Goal: Task Accomplishment & Management: Use online tool/utility

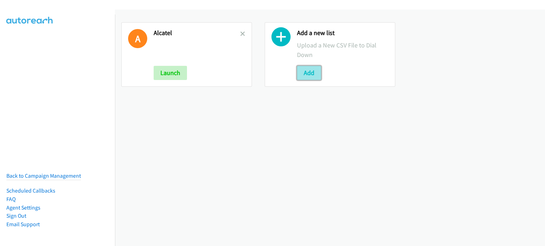
click at [302, 76] on button "Add" at bounding box center [309, 73] width 24 height 14
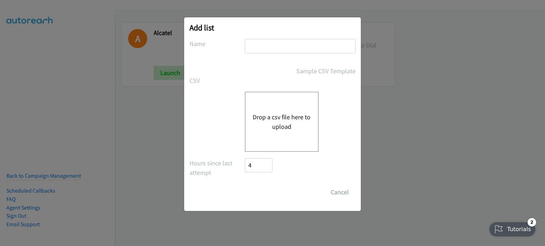
click at [290, 118] on button "Drop a csv file here to upload" at bounding box center [281, 121] width 58 height 19
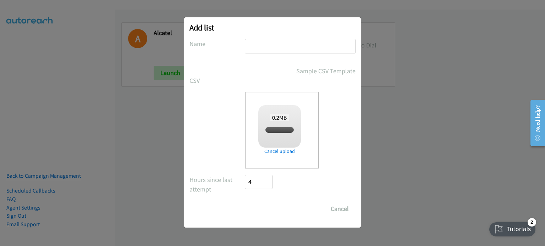
checkbox input "true"
click at [279, 46] on input "text" at bounding box center [300, 46] width 111 height 15
type input "PM"
click at [262, 212] on input "Save List" at bounding box center [263, 209] width 37 height 14
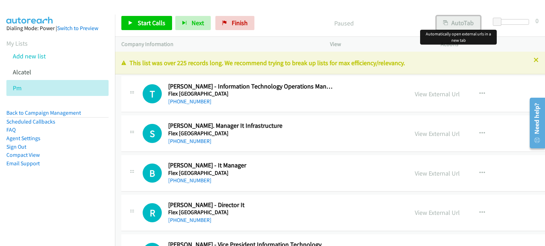
click at [467, 20] on button "AutoTab" at bounding box center [458, 23] width 44 height 14
click at [415, 93] on link "View External Url" at bounding box center [437, 94] width 45 height 8
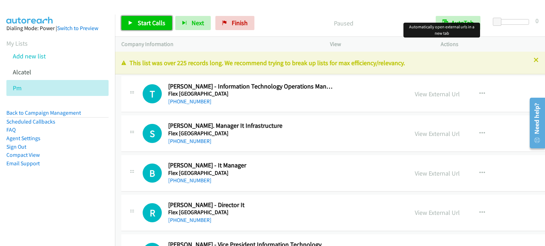
click at [141, 25] on span "Start Calls" at bounding box center [152, 23] width 28 height 8
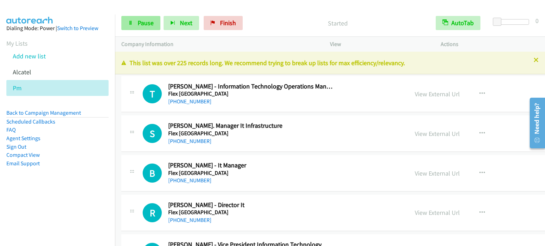
click at [146, 22] on span "Pause" at bounding box center [146, 23] width 16 height 8
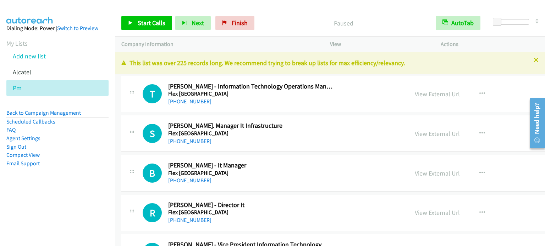
click at [61, 165] on li "Email Support" at bounding box center [57, 164] width 102 height 9
click at [150, 22] on span "Start Calls" at bounding box center [152, 23] width 28 height 8
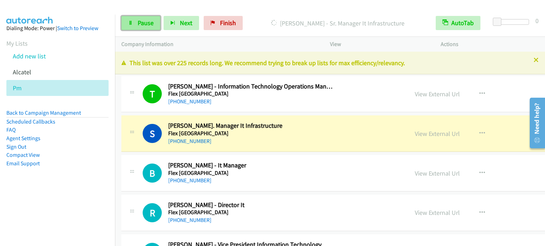
click at [147, 22] on span "Pause" at bounding box center [146, 23] width 16 height 8
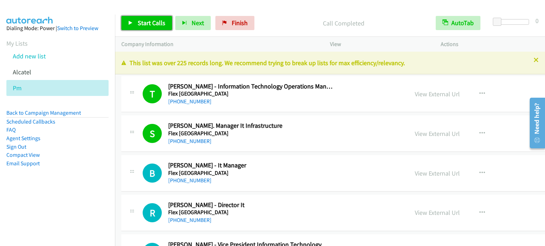
click at [156, 21] on span "Start Calls" at bounding box center [152, 23] width 28 height 8
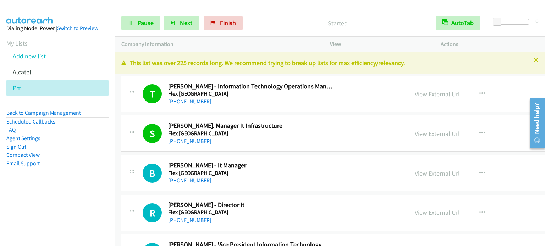
click at [78, 166] on li "Email Support" at bounding box center [57, 164] width 102 height 9
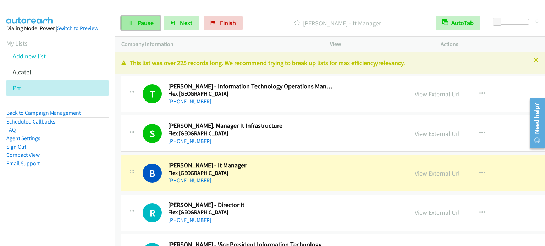
click at [147, 21] on span "Pause" at bounding box center [146, 23] width 16 height 8
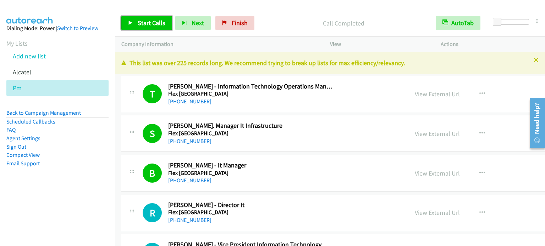
click at [160, 20] on span "Start Calls" at bounding box center [152, 23] width 28 height 8
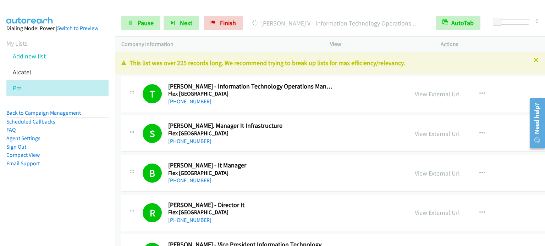
click at [143, 30] on div "Start Calls Pause Next Finish [PERSON_NAME] V - Information Technology Operatio…" at bounding box center [330, 23] width 430 height 27
click at [140, 26] on span "Pause" at bounding box center [146, 23] width 16 height 8
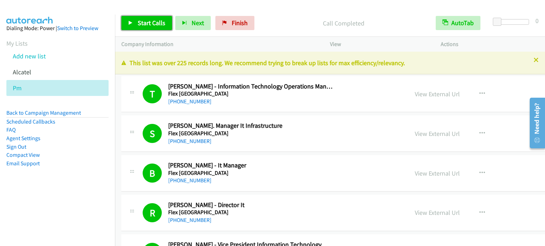
click at [159, 23] on span "Start Calls" at bounding box center [152, 23] width 28 height 8
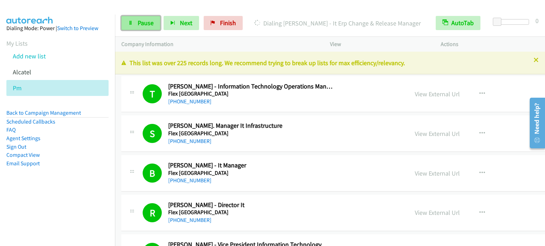
click at [140, 26] on span "Pause" at bounding box center [146, 23] width 16 height 8
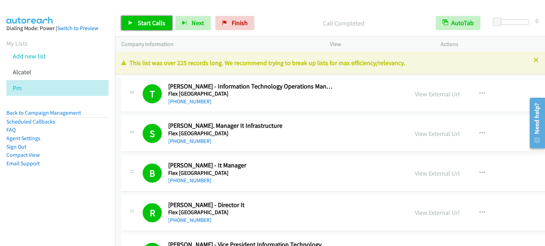
click at [161, 22] on span "Start Calls" at bounding box center [152, 23] width 28 height 8
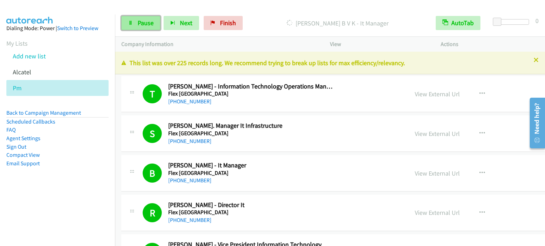
click at [146, 24] on span "Pause" at bounding box center [146, 23] width 16 height 8
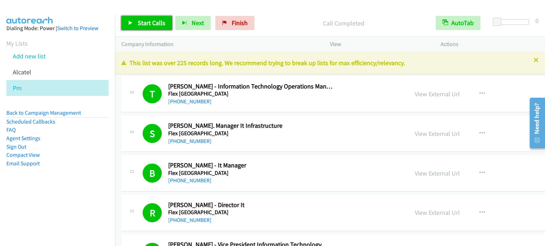
click at [143, 19] on span "Start Calls" at bounding box center [152, 23] width 28 height 8
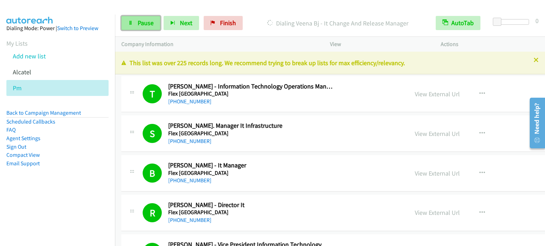
click at [146, 25] on span "Pause" at bounding box center [146, 23] width 16 height 8
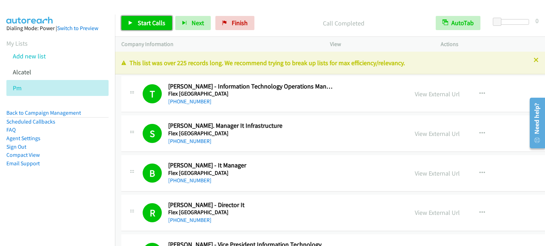
click at [160, 24] on span "Start Calls" at bounding box center [152, 23] width 28 height 8
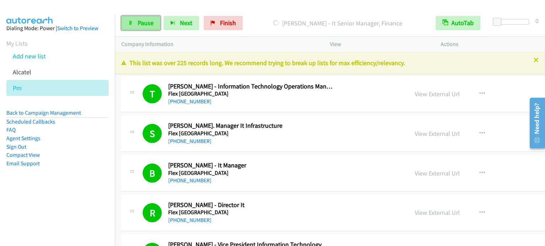
click at [146, 24] on span "Pause" at bounding box center [146, 23] width 16 height 8
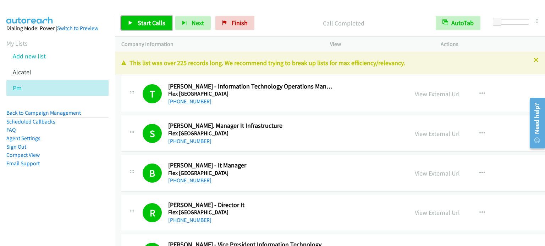
drag, startPoint x: 158, startPoint y: 20, endPoint x: 211, endPoint y: 5, distance: 55.6
click at [158, 20] on span "Start Calls" at bounding box center [152, 23] width 28 height 8
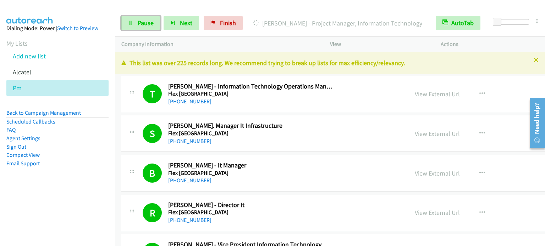
click at [150, 21] on span "Pause" at bounding box center [146, 23] width 16 height 8
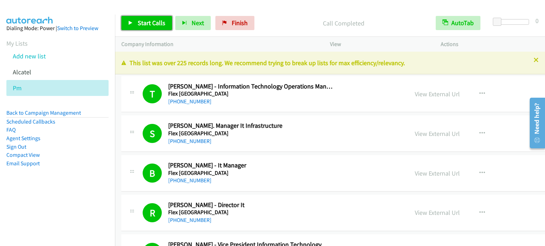
click at [149, 22] on span "Start Calls" at bounding box center [152, 23] width 28 height 8
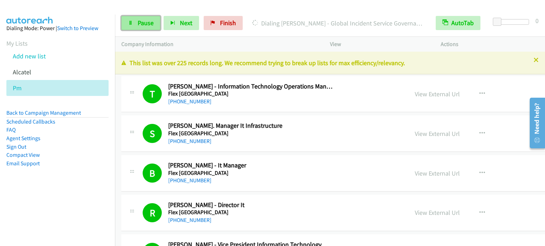
click at [128, 21] on icon at bounding box center [130, 23] width 5 height 5
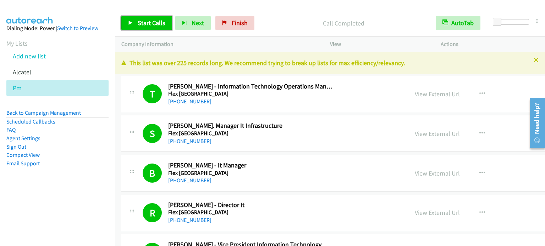
click at [160, 16] on link "Start Calls" at bounding box center [146, 23] width 51 height 14
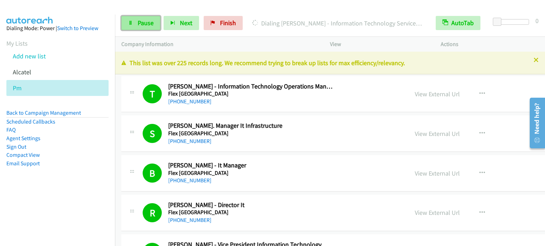
click at [151, 22] on span "Pause" at bounding box center [146, 23] width 16 height 8
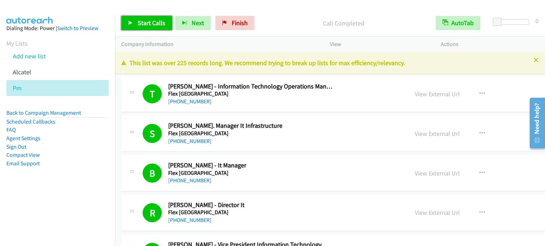
click at [157, 20] on span "Start Calls" at bounding box center [152, 23] width 28 height 8
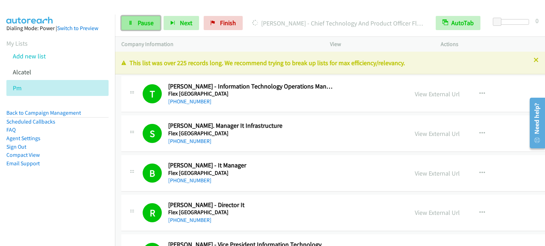
click at [138, 24] on span "Pause" at bounding box center [146, 23] width 16 height 8
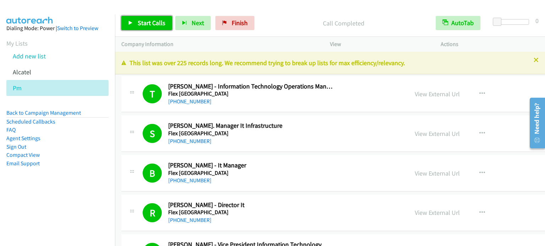
click at [154, 22] on span "Start Calls" at bounding box center [152, 23] width 28 height 8
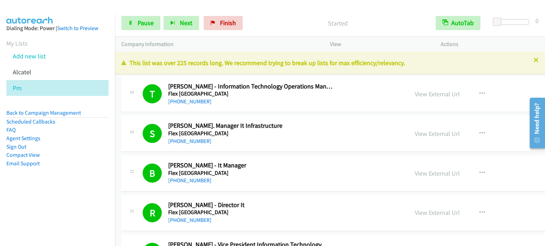
click at [79, 168] on aside "Dialing Mode: Power | Switch to Preview My Lists Add new list Alcatel Pm Back t…" at bounding box center [57, 107] width 115 height 185
click at [146, 25] on span "Pause" at bounding box center [146, 23] width 16 height 8
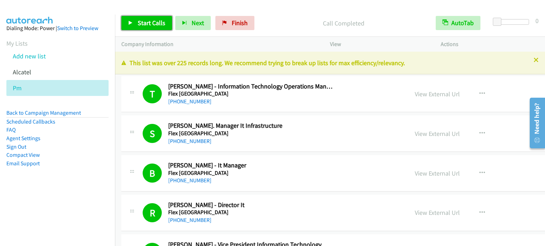
click at [153, 24] on span "Start Calls" at bounding box center [152, 23] width 28 height 8
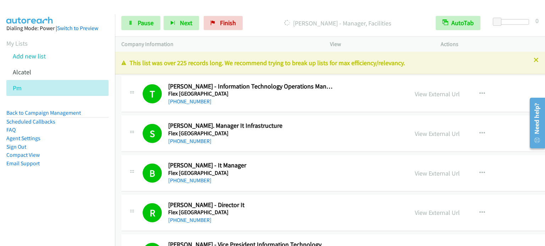
click at [56, 179] on aside "Dialing Mode: Power | Switch to Preview My Lists Add new list Alcatel Pm Back t…" at bounding box center [57, 107] width 115 height 185
click at [149, 21] on span "Pause" at bounding box center [146, 23] width 16 height 8
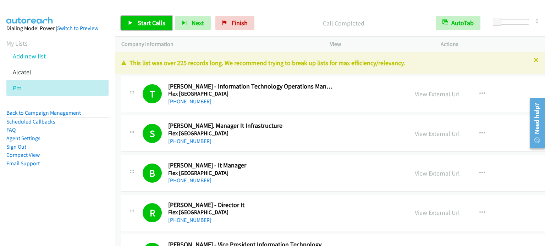
click at [156, 21] on span "Start Calls" at bounding box center [152, 23] width 28 height 8
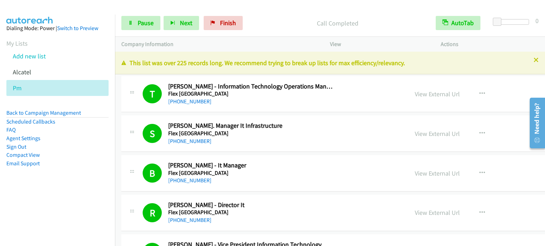
click at [90, 192] on aside "Dialing Mode: Power | Switch to Preview My Lists Add new list Alcatel Pm Back t…" at bounding box center [57, 107] width 115 height 185
click at [144, 23] on span "Pause" at bounding box center [146, 23] width 16 height 8
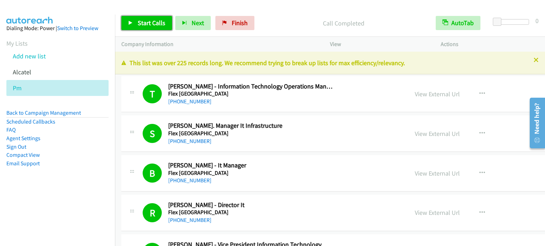
click at [153, 24] on span "Start Calls" at bounding box center [152, 23] width 28 height 8
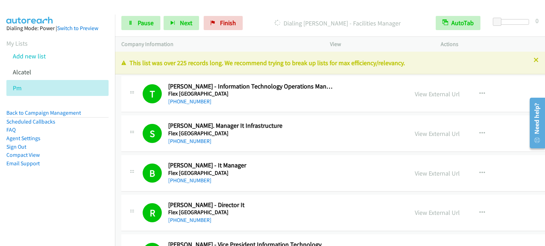
click at [52, 221] on nav "Dialing Mode: Power | Switch to Preview My Lists Add new list Alcatel Pm Back t…" at bounding box center [57, 138] width 115 height 246
click at [76, 188] on aside "Dialing Mode: Power | Switch to Preview My Lists Add new list Alcatel Pm Back t…" at bounding box center [57, 107] width 115 height 185
click at [78, 185] on aside "Dialing Mode: Power | Switch to Preview My Lists Add new list Alcatel Pm Back t…" at bounding box center [57, 107] width 115 height 185
click at [138, 21] on span "Pause" at bounding box center [146, 23] width 16 height 8
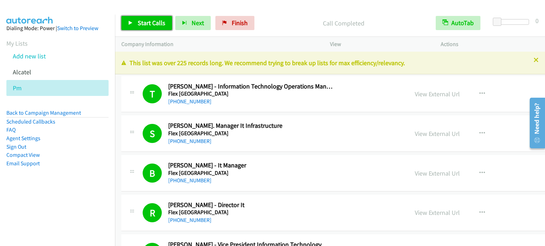
click at [154, 22] on span "Start Calls" at bounding box center [152, 23] width 28 height 8
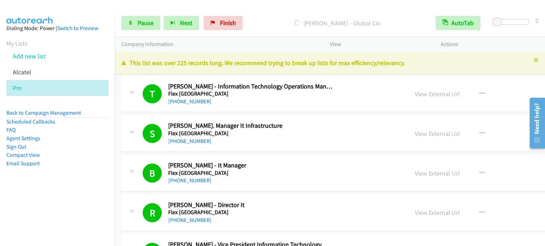
click at [66, 204] on nav "Dialing Mode: Power | Switch to Preview My Lists Add new list Alcatel Pm Back t…" at bounding box center [57, 138] width 115 height 246
click at [136, 24] on link "Pause" at bounding box center [140, 23] width 39 height 14
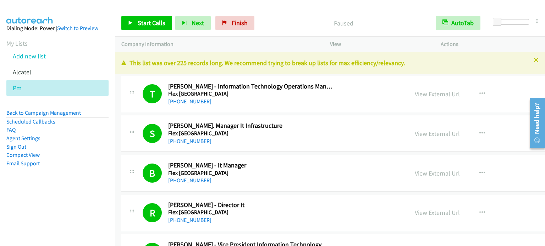
click at [72, 244] on nav "Dialing Mode: Power | Switch to Preview My Lists Add new list Alcatel Pm Back t…" at bounding box center [57, 138] width 115 height 246
click at [159, 21] on span "Start Calls" at bounding box center [152, 23] width 28 height 8
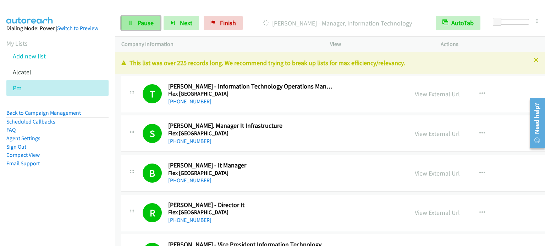
click at [144, 26] on span "Pause" at bounding box center [146, 23] width 16 height 8
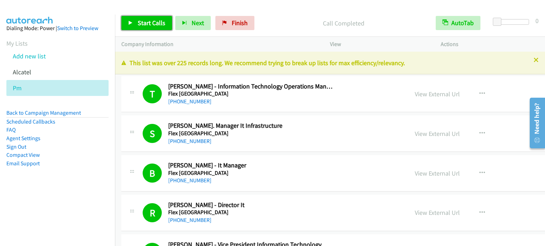
click at [155, 22] on span "Start Calls" at bounding box center [152, 23] width 28 height 8
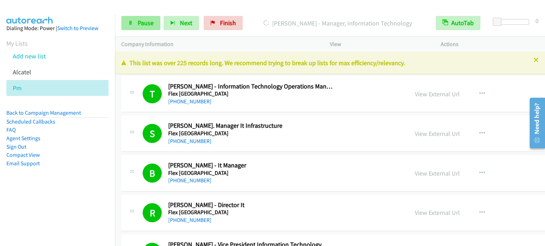
click at [145, 16] on div "Start Calls Pause Next Finish [PERSON_NAME] - Manager, Information Technology A…" at bounding box center [330, 23] width 430 height 27
drag, startPoint x: 148, startPoint y: 18, endPoint x: 158, endPoint y: 15, distance: 10.1
click at [148, 19] on span "Pause" at bounding box center [146, 23] width 16 height 8
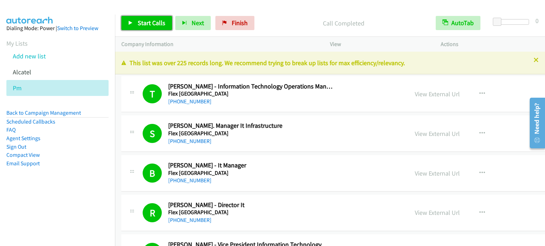
click at [146, 23] on span "Start Calls" at bounding box center [152, 23] width 28 height 8
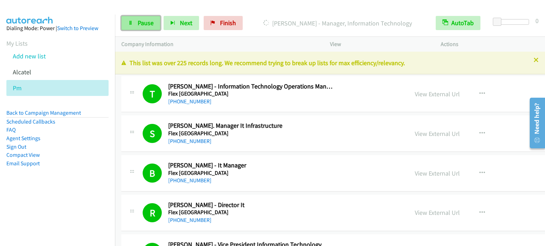
click at [133, 26] on link "Pause" at bounding box center [140, 23] width 39 height 14
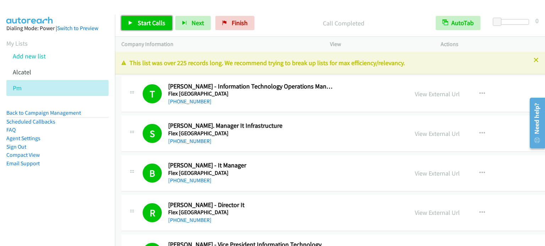
click at [148, 22] on span "Start Calls" at bounding box center [152, 23] width 28 height 8
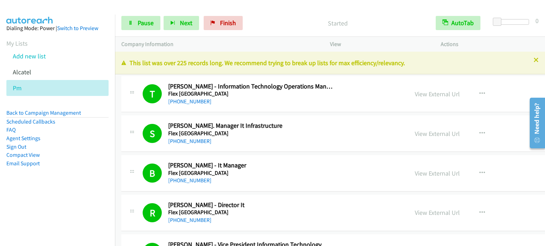
click at [87, 177] on aside "Dialing Mode: Power | Switch to Preview My Lists Add new list Alcatel Pm Back t…" at bounding box center [57, 107] width 115 height 185
click at [134, 25] on link "Pause" at bounding box center [140, 23] width 39 height 14
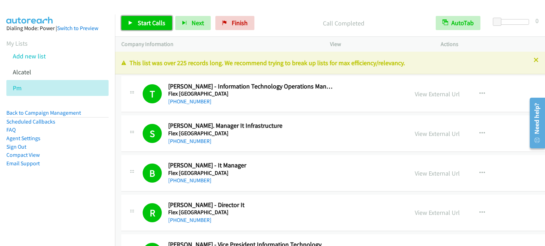
click at [148, 23] on span "Start Calls" at bounding box center [152, 23] width 28 height 8
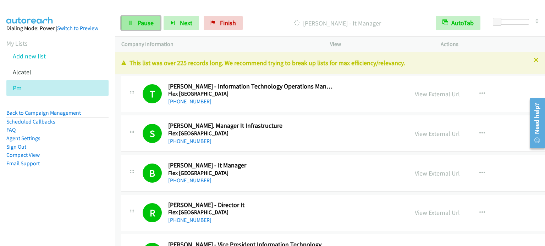
click at [149, 22] on span "Pause" at bounding box center [146, 23] width 16 height 8
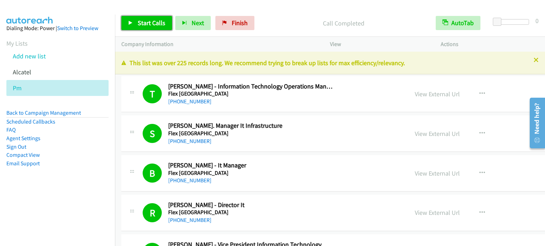
click at [156, 19] on span "Start Calls" at bounding box center [152, 23] width 28 height 8
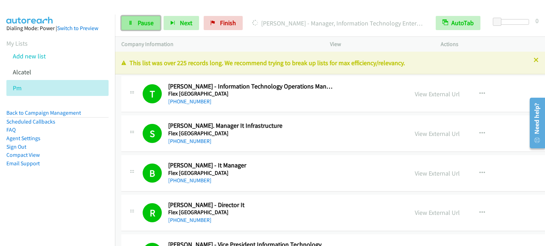
click at [151, 22] on span "Pause" at bounding box center [146, 23] width 16 height 8
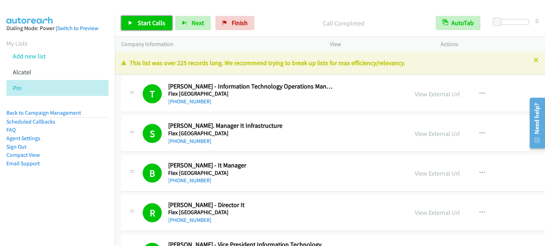
click at [154, 23] on span "Start Calls" at bounding box center [152, 23] width 28 height 8
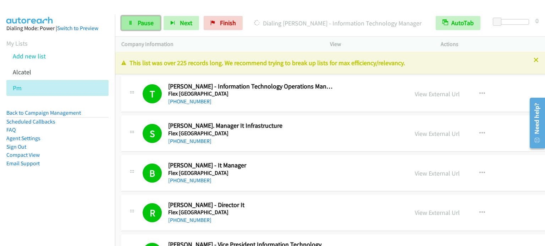
click at [138, 25] on span "Pause" at bounding box center [146, 23] width 16 height 8
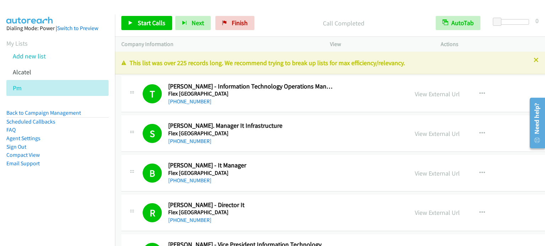
click at [101, 151] on li "Compact View" at bounding box center [57, 155] width 102 height 9
click at [157, 18] on link "Start Calls" at bounding box center [146, 23] width 51 height 14
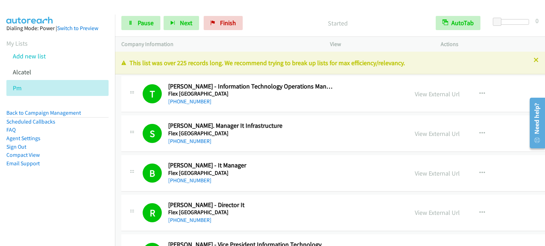
click at [84, 185] on aside "Dialing Mode: Power | Switch to Preview My Lists Add new list Alcatel Pm Back t…" at bounding box center [57, 107] width 115 height 185
click at [149, 27] on span "Pause" at bounding box center [146, 23] width 16 height 8
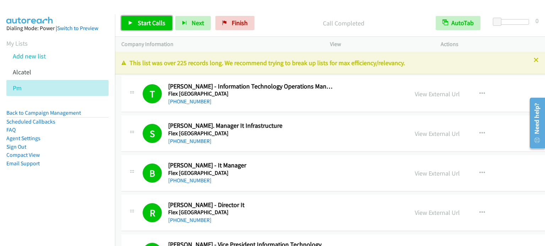
click at [147, 20] on span "Start Calls" at bounding box center [152, 23] width 28 height 8
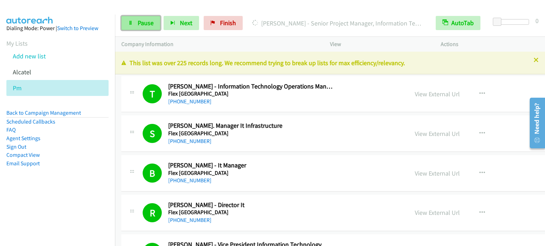
click at [141, 22] on span "Pause" at bounding box center [146, 23] width 16 height 8
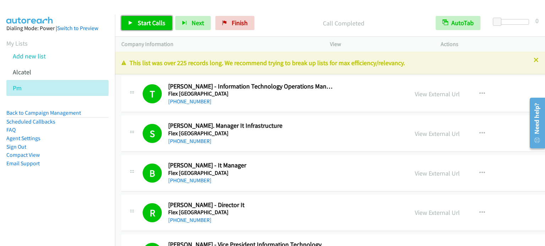
click at [149, 18] on link "Start Calls" at bounding box center [146, 23] width 51 height 14
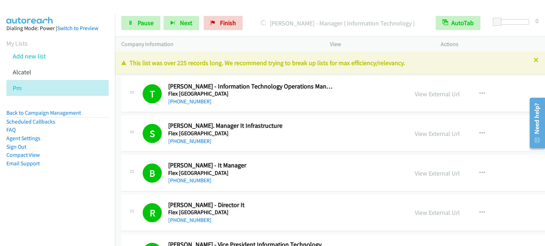
click at [71, 179] on aside "Dialing Mode: Power | Switch to Preview My Lists Add new list Alcatel Pm Back t…" at bounding box center [57, 107] width 115 height 185
click at [85, 155] on li "Compact View" at bounding box center [57, 155] width 102 height 9
click at [156, 18] on link "Pause" at bounding box center [140, 23] width 39 height 14
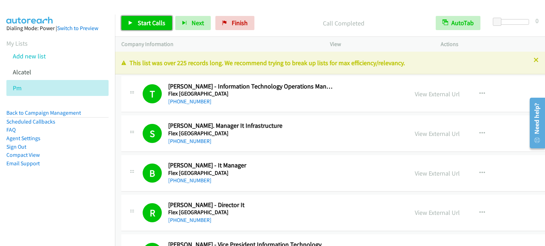
click at [146, 20] on span "Start Calls" at bounding box center [152, 23] width 28 height 8
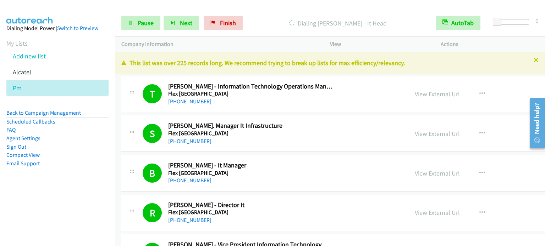
click at [28, 193] on aside "Dialing Mode: Power | Switch to Preview My Lists Add new list Alcatel Pm Back t…" at bounding box center [57, 107] width 115 height 185
click at [145, 23] on span "Pause" at bounding box center [146, 23] width 16 height 8
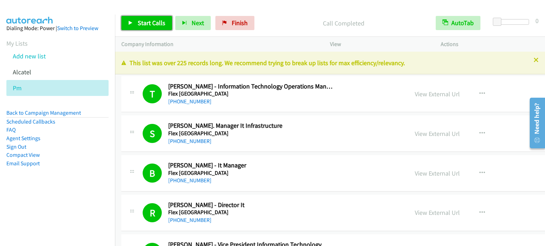
click at [155, 21] on span "Start Calls" at bounding box center [152, 23] width 28 height 8
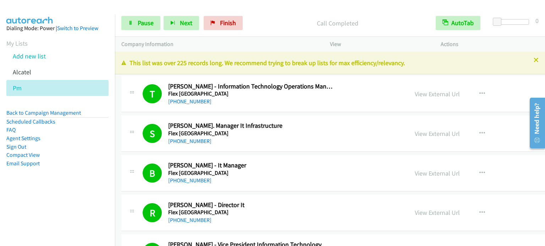
drag, startPoint x: 80, startPoint y: 199, endPoint x: 117, endPoint y: 207, distance: 38.1
click at [80, 198] on aside "Dialing Mode: Power | Switch to Preview My Lists Add new list Alcatel Pm Back t…" at bounding box center [57, 107] width 115 height 185
click at [70, 174] on aside "Dialing Mode: Power | Switch to Preview My Lists Add new list Alcatel Pm Back t…" at bounding box center [57, 107] width 115 height 185
click at [144, 22] on span "Pause" at bounding box center [146, 23] width 16 height 8
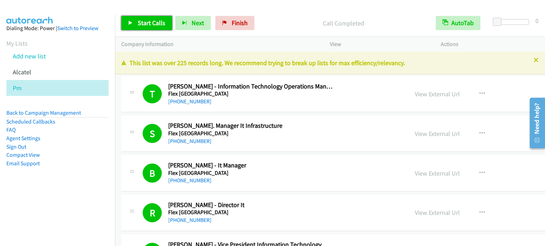
click at [156, 20] on span "Start Calls" at bounding box center [152, 23] width 28 height 8
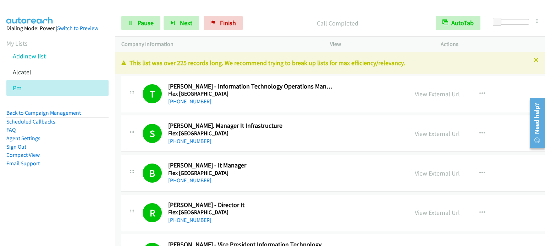
click at [100, 201] on nav "Dialing Mode: Power | Switch to Preview My Lists Add new list Alcatel Pm Back t…" at bounding box center [57, 138] width 115 height 246
click at [143, 20] on span "Pause" at bounding box center [146, 23] width 16 height 8
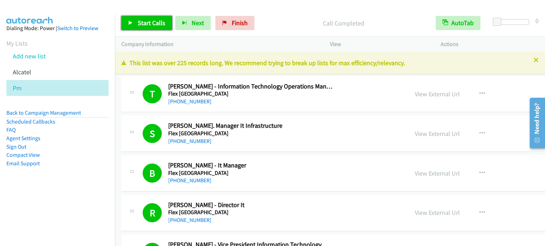
click at [137, 29] on link "Start Calls" at bounding box center [146, 23] width 51 height 14
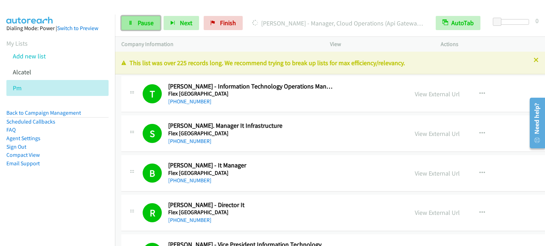
click at [140, 24] on span "Pause" at bounding box center [146, 23] width 16 height 8
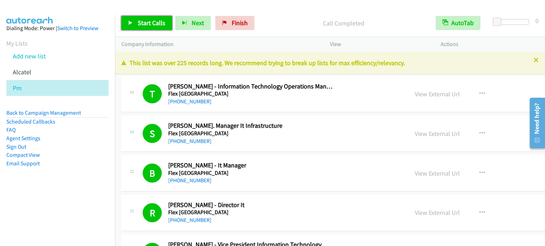
click at [157, 21] on span "Start Calls" at bounding box center [152, 23] width 28 height 8
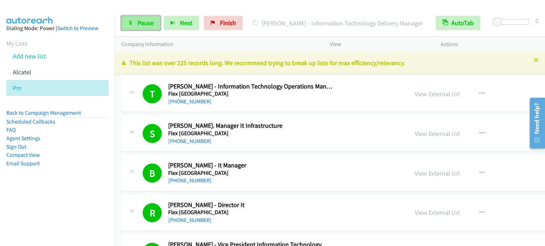
click at [139, 25] on span "Pause" at bounding box center [146, 23] width 16 height 8
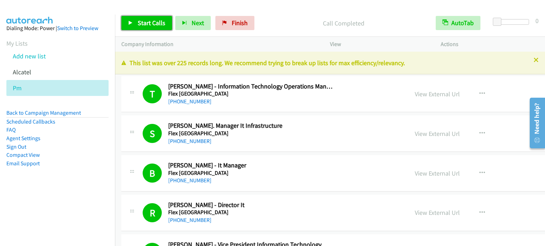
click at [150, 21] on span "Start Calls" at bounding box center [152, 23] width 28 height 8
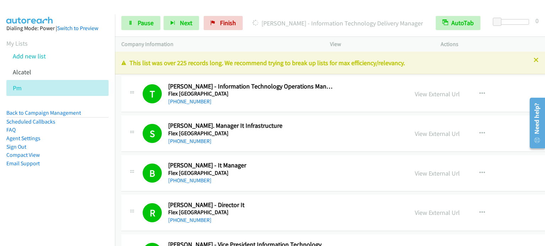
drag, startPoint x: 76, startPoint y: 160, endPoint x: 179, endPoint y: 15, distance: 178.1
click at [76, 160] on li "Email Support" at bounding box center [57, 164] width 102 height 9
click at [143, 21] on span "Pause" at bounding box center [146, 23] width 16 height 8
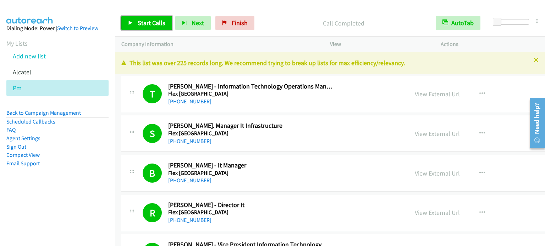
click at [144, 25] on span "Start Calls" at bounding box center [152, 23] width 28 height 8
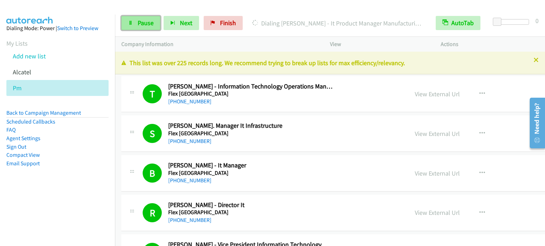
click at [138, 19] on span "Pause" at bounding box center [146, 23] width 16 height 8
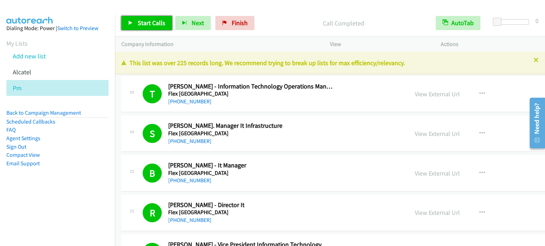
click at [139, 23] on span "Start Calls" at bounding box center [152, 23] width 28 height 8
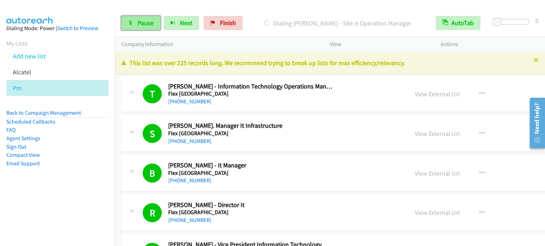
click at [143, 26] on span "Pause" at bounding box center [146, 23] width 16 height 8
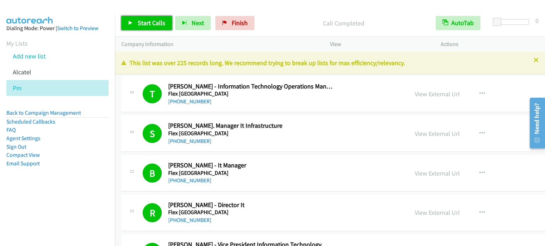
click at [149, 24] on span "Start Calls" at bounding box center [152, 23] width 28 height 8
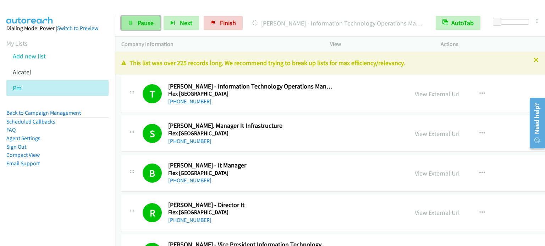
click at [145, 24] on span "Pause" at bounding box center [146, 23] width 16 height 8
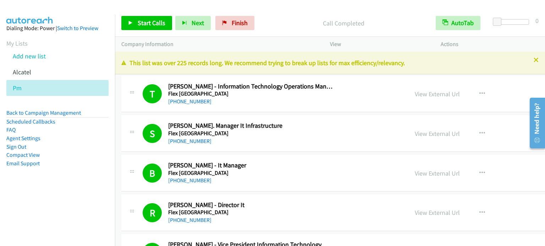
click at [30, 197] on aside "Dialing Mode: Power | Switch to Preview My Lists Add new list Alcatel Pm Back t…" at bounding box center [57, 107] width 115 height 185
click at [153, 20] on span "Start Calls" at bounding box center [152, 23] width 28 height 8
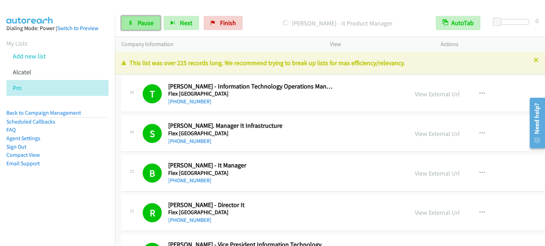
click at [142, 27] on span "Pause" at bounding box center [146, 23] width 16 height 8
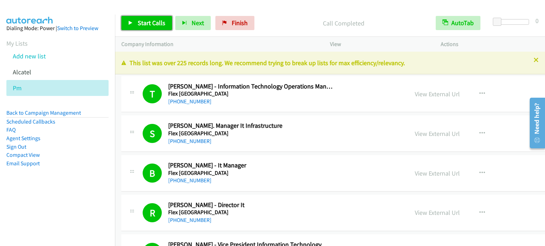
click at [155, 22] on span "Start Calls" at bounding box center [152, 23] width 28 height 8
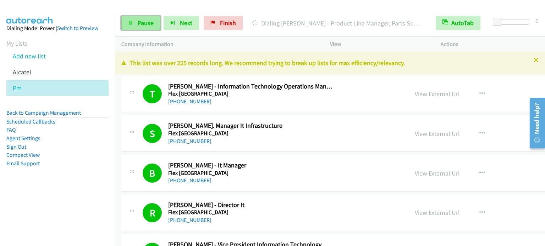
click at [142, 24] on span "Pause" at bounding box center [146, 23] width 16 height 8
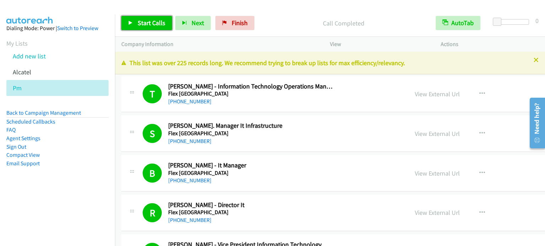
click at [149, 23] on span "Start Calls" at bounding box center [152, 23] width 28 height 8
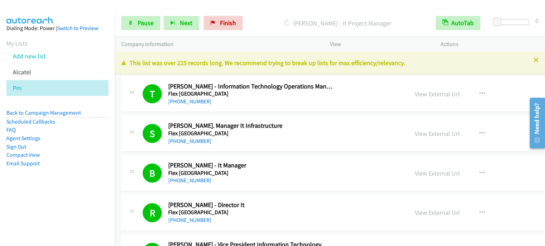
drag, startPoint x: 62, startPoint y: 205, endPoint x: 64, endPoint y: 197, distance: 8.3
click at [63, 202] on nav "Dialing Mode: Power | Switch to Preview My Lists Add new list Alcatel Pm Back t…" at bounding box center [57, 138] width 115 height 246
click at [42, 189] on aside "Dialing Mode: Power | Switch to Preview My Lists Add new list Alcatel Pm Back t…" at bounding box center [57, 107] width 115 height 185
click at [142, 22] on span "Pause" at bounding box center [146, 23] width 16 height 8
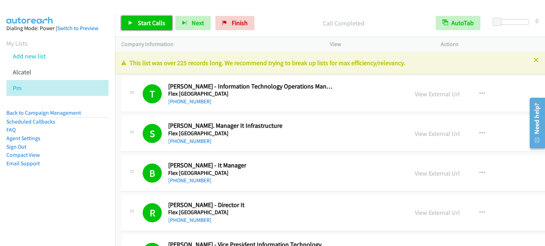
click at [152, 21] on span "Start Calls" at bounding box center [152, 23] width 28 height 8
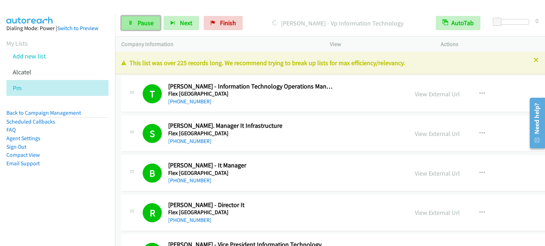
click at [145, 20] on span "Pause" at bounding box center [146, 23] width 16 height 8
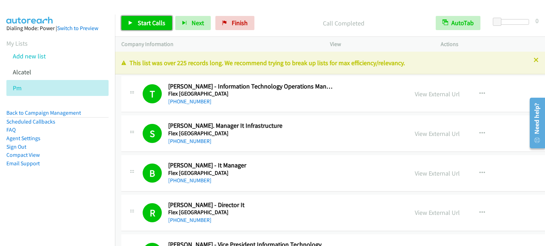
click at [150, 23] on span "Start Calls" at bounding box center [152, 23] width 28 height 8
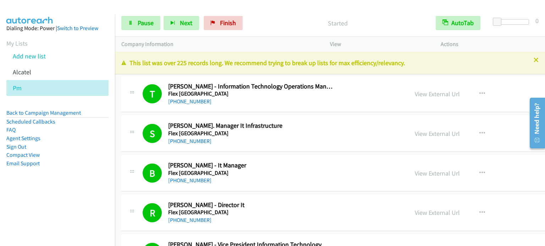
click at [34, 216] on nav "Dialing Mode: Power | Switch to Preview My Lists Add new list Alcatel Pm Back t…" at bounding box center [57, 138] width 115 height 246
click at [143, 22] on span "Pause" at bounding box center [146, 23] width 16 height 8
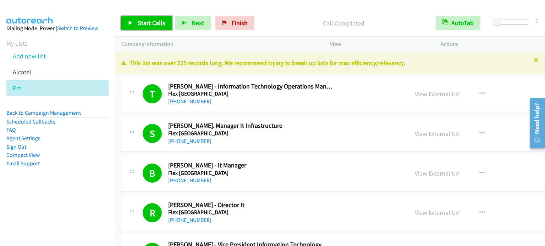
click at [158, 21] on span "Start Calls" at bounding box center [152, 23] width 28 height 8
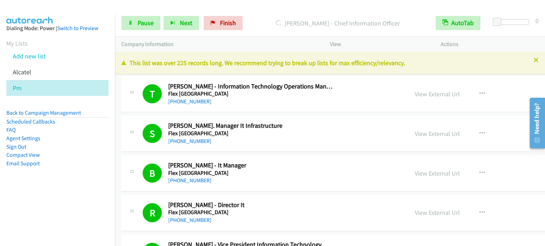
click at [76, 176] on aside "Dialing Mode: Power | Switch to Preview My Lists Add new list Alcatel Pm Back t…" at bounding box center [57, 107] width 115 height 185
click at [147, 24] on span "Pause" at bounding box center [146, 23] width 16 height 8
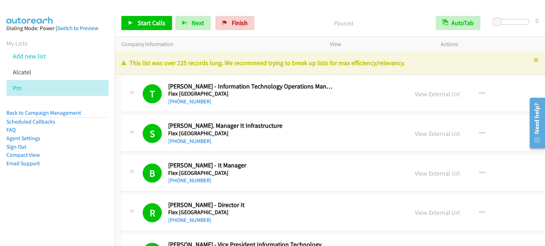
click at [46, 211] on nav "Dialing Mode: Power | Switch to Preview My Lists Add new list Alcatel Pm Back t…" at bounding box center [57, 138] width 115 height 246
click at [145, 27] on span "Start Calls" at bounding box center [152, 23] width 28 height 8
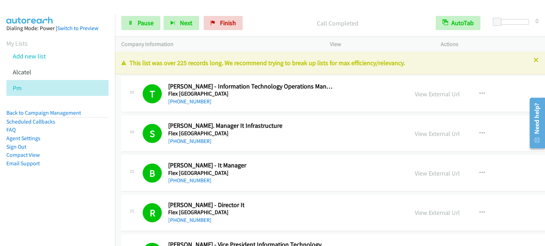
click at [57, 162] on li "Email Support" at bounding box center [57, 164] width 102 height 9
click at [150, 20] on span "Pause" at bounding box center [146, 23] width 16 height 8
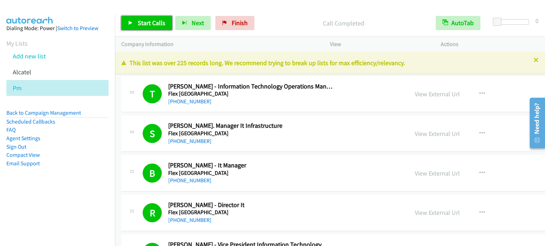
click at [151, 20] on span "Start Calls" at bounding box center [152, 23] width 28 height 8
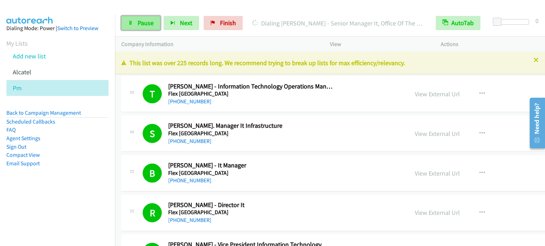
click at [138, 22] on span "Pause" at bounding box center [146, 23] width 16 height 8
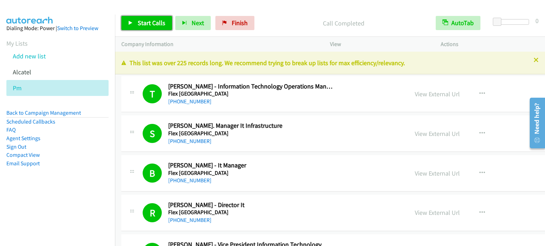
click at [162, 24] on span "Start Calls" at bounding box center [152, 23] width 28 height 8
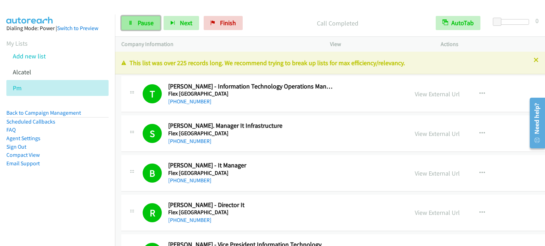
click at [146, 22] on span "Pause" at bounding box center [146, 23] width 16 height 8
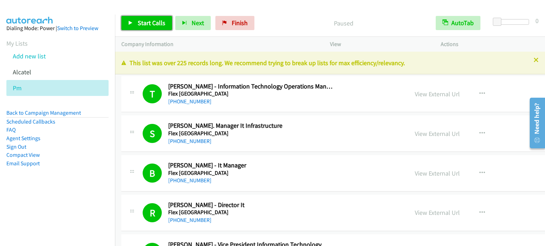
click at [145, 26] on span "Start Calls" at bounding box center [152, 23] width 28 height 8
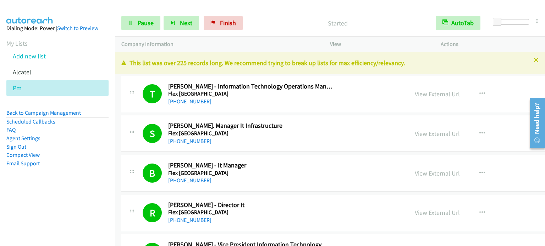
click at [86, 181] on aside "Dialing Mode: Power | Switch to Preview My Lists Add new list Alcatel Pm Back t…" at bounding box center [57, 107] width 115 height 185
click at [145, 27] on link "Pause" at bounding box center [140, 23] width 39 height 14
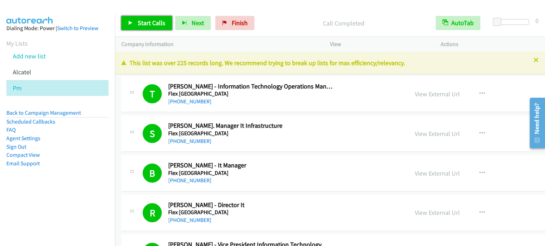
click at [152, 24] on span "Start Calls" at bounding box center [152, 23] width 28 height 8
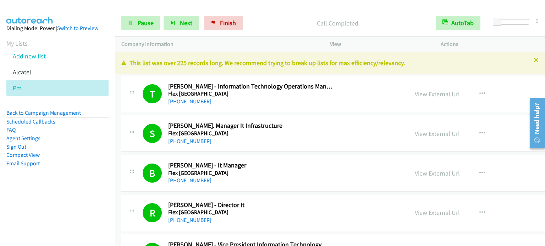
click at [90, 178] on aside "Dialing Mode: Power | Switch to Preview My Lists Add new list Alcatel Pm Back t…" at bounding box center [57, 107] width 115 height 185
click at [146, 21] on span "Pause" at bounding box center [146, 23] width 16 height 8
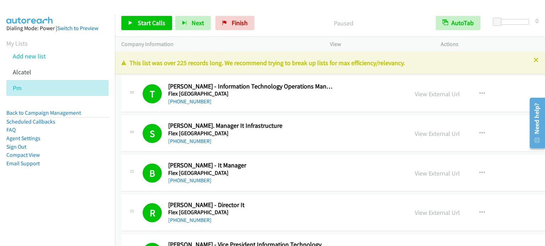
click at [91, 144] on li "Sign Out" at bounding box center [57, 147] width 102 height 9
click at [76, 177] on aside "Dialing Mode: Power | Switch to Preview My Lists Add new list Alcatel Pm Back t…" at bounding box center [57, 107] width 115 height 185
click at [156, 23] on span "Start Calls" at bounding box center [152, 23] width 28 height 8
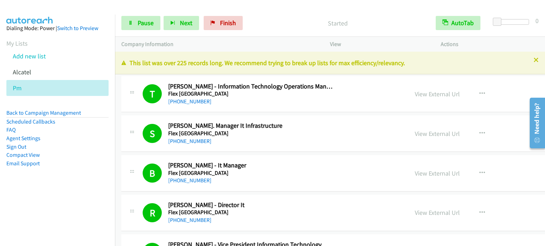
click at [53, 196] on aside "Dialing Mode: Power | Switch to Preview My Lists Add new list Alcatel Pm Back t…" at bounding box center [57, 107] width 115 height 185
click at [140, 23] on span "Pause" at bounding box center [146, 23] width 16 height 8
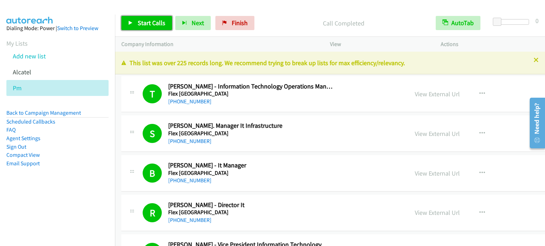
click at [153, 21] on span "Start Calls" at bounding box center [152, 23] width 28 height 8
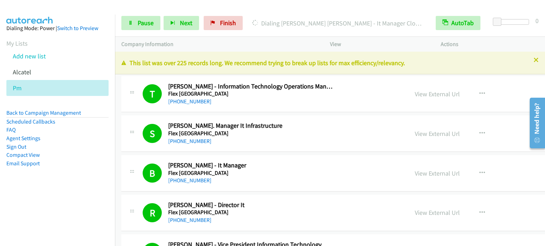
click at [66, 196] on aside "Dialing Mode: Power | Switch to Preview My Lists Add new list Alcatel Pm Back t…" at bounding box center [57, 107] width 115 height 185
click at [143, 23] on span "Pause" at bounding box center [146, 23] width 16 height 8
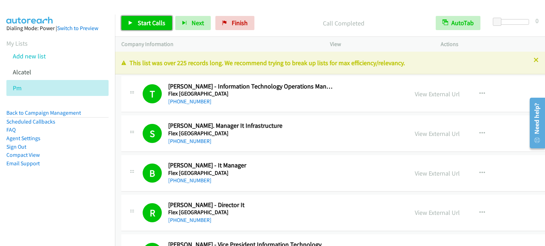
click at [159, 25] on span "Start Calls" at bounding box center [152, 23] width 28 height 8
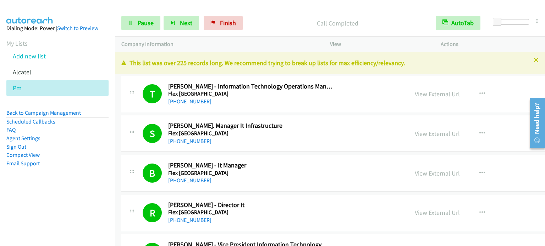
click at [32, 195] on aside "Dialing Mode: Power | Switch to Preview My Lists Add new list Alcatel Pm Back t…" at bounding box center [57, 107] width 115 height 185
click at [83, 169] on aside "Dialing Mode: Power | Switch to Preview My Lists Add new list Alcatel Pm Back t…" at bounding box center [57, 107] width 115 height 185
click at [58, 194] on aside "Dialing Mode: Power | Switch to Preview My Lists Add new list Alcatel Pm Back t…" at bounding box center [57, 107] width 115 height 185
drag, startPoint x: 150, startPoint y: 20, endPoint x: 177, endPoint y: 4, distance: 31.1
click at [150, 20] on span "Pause" at bounding box center [146, 23] width 16 height 8
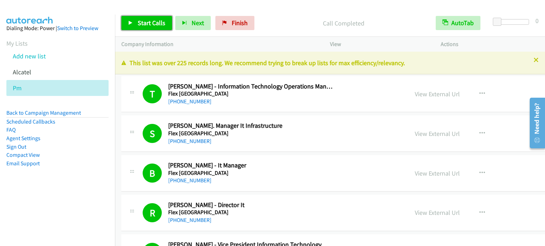
click at [155, 26] on span "Start Calls" at bounding box center [152, 23] width 28 height 8
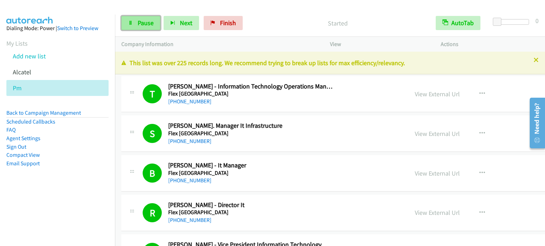
click at [145, 25] on span "Pause" at bounding box center [146, 23] width 16 height 8
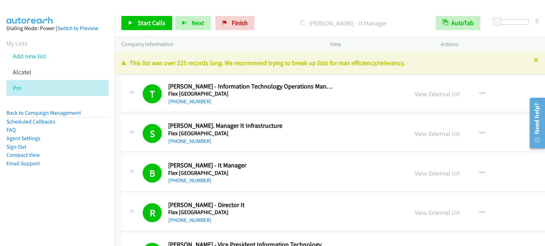
drag, startPoint x: 82, startPoint y: 183, endPoint x: 298, endPoint y: 26, distance: 266.9
click at [82, 183] on aside "Dialing Mode: Power | Switch to Preview My Lists Add new list Alcatel Pm Back t…" at bounding box center [57, 107] width 115 height 185
click at [240, 23] on span "Finish" at bounding box center [240, 23] width 16 height 8
click at [298, 26] on p "[PERSON_NAME] - It Manager" at bounding box center [343, 23] width 159 height 10
